Goal: Navigation & Orientation: Go to known website

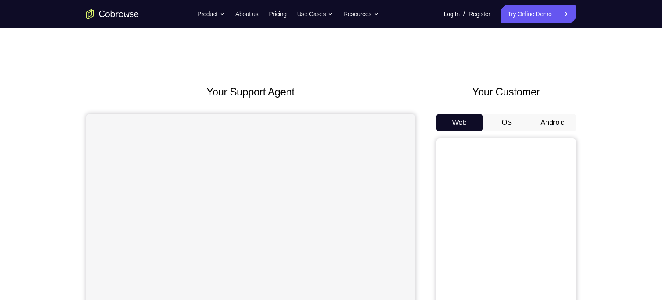
click at [557, 122] on button "Android" at bounding box center [553, 123] width 47 height 18
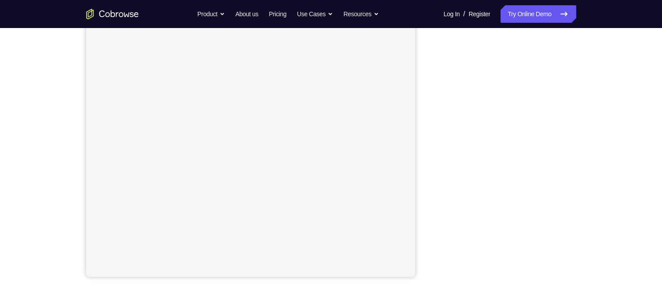
scroll to position [144, 0]
